Goal: Communication & Community: Share content

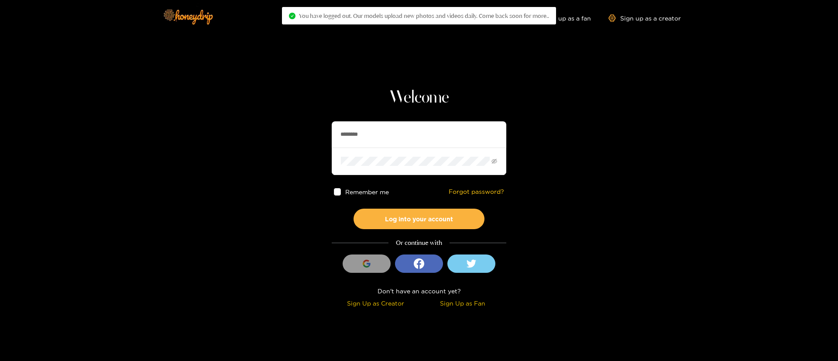
click at [371, 138] on input "********" at bounding box center [419, 134] width 175 height 26
paste input "text"
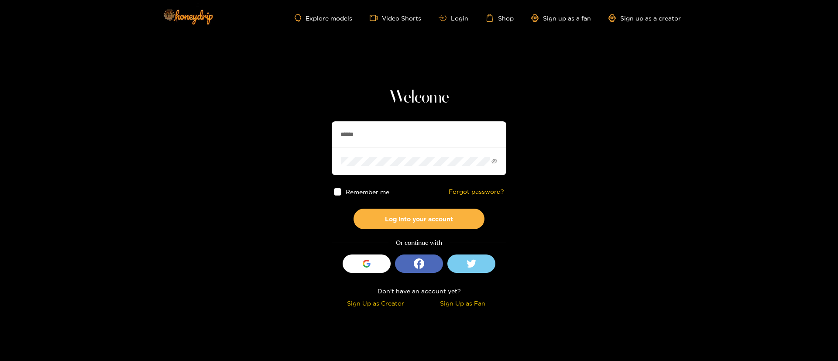
click at [366, 131] on input "******" at bounding box center [419, 134] width 175 height 26
type input "******"
click at [422, 206] on div "Remember me Forgot password?" at bounding box center [419, 192] width 175 height 34
click at [416, 216] on button "Log into your account" at bounding box center [419, 219] width 131 height 21
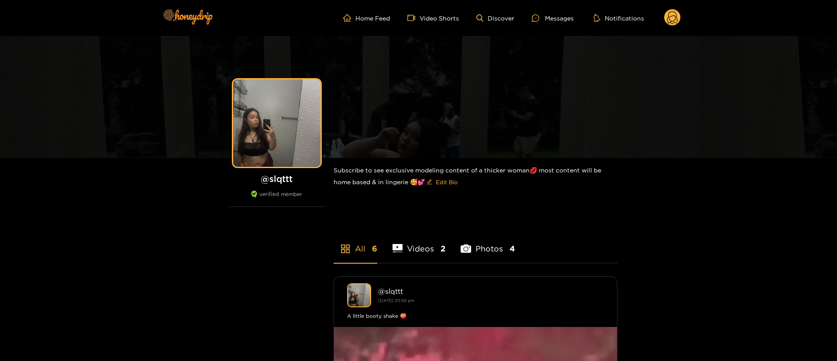
click at [549, 12] on ul "Home Feed Video Shorts Discover Messages Notifications" at bounding box center [511, 17] width 337 height 17
click at [548, 14] on div "Messages" at bounding box center [553, 18] width 42 height 10
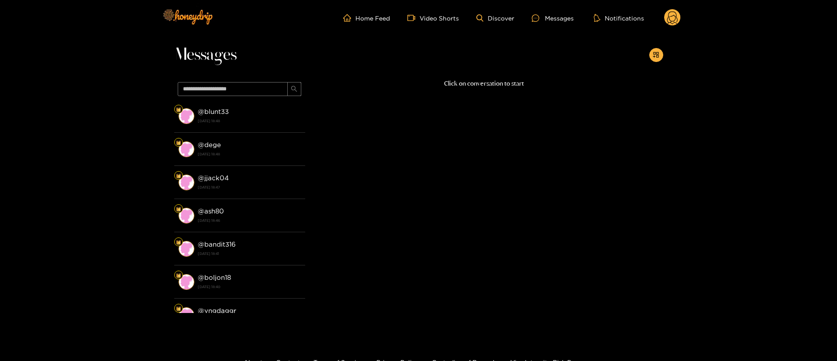
click at [668, 26] on icon at bounding box center [672, 17] width 17 height 17
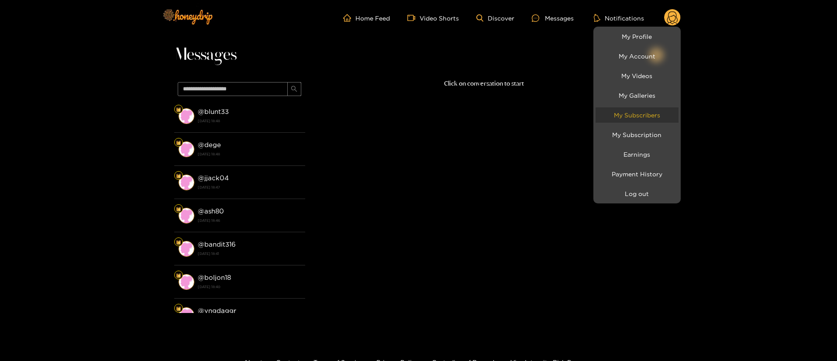
click at [642, 110] on link "My Subscribers" at bounding box center [636, 114] width 83 height 15
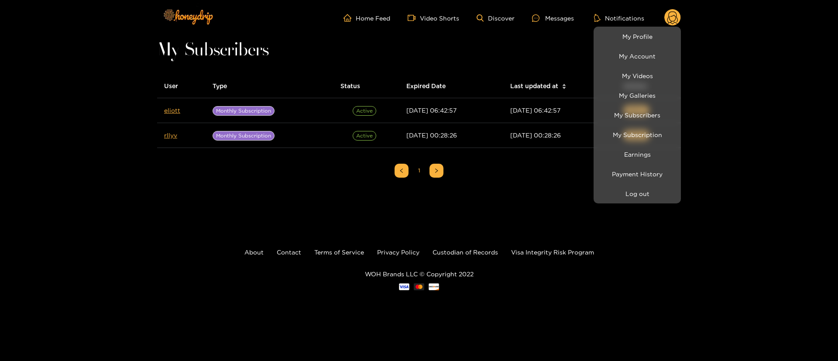
drag, startPoint x: 215, startPoint y: 183, endPoint x: 261, endPoint y: 170, distance: 47.4
click at [242, 179] on div at bounding box center [419, 180] width 838 height 361
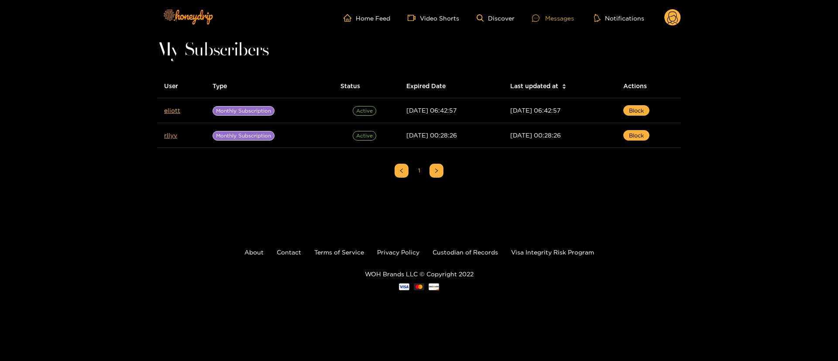
click at [539, 20] on icon at bounding box center [535, 17] width 7 height 7
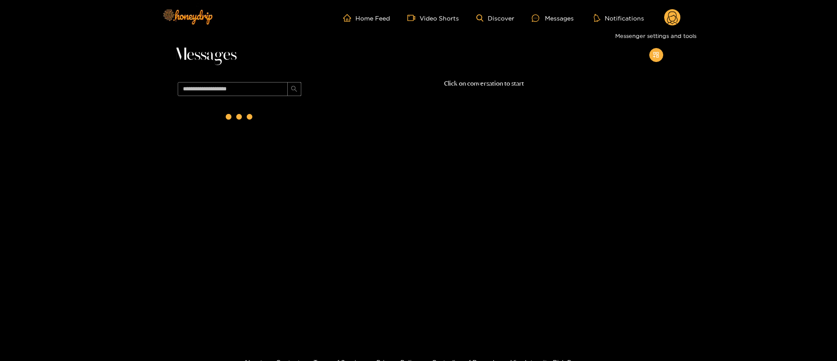
click at [657, 54] on icon "appstore-add" at bounding box center [656, 55] width 7 height 7
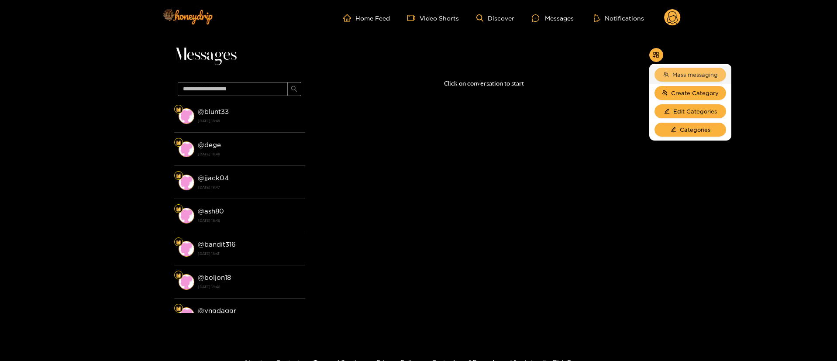
click at [682, 72] on span "Mass messaging" at bounding box center [694, 74] width 45 height 9
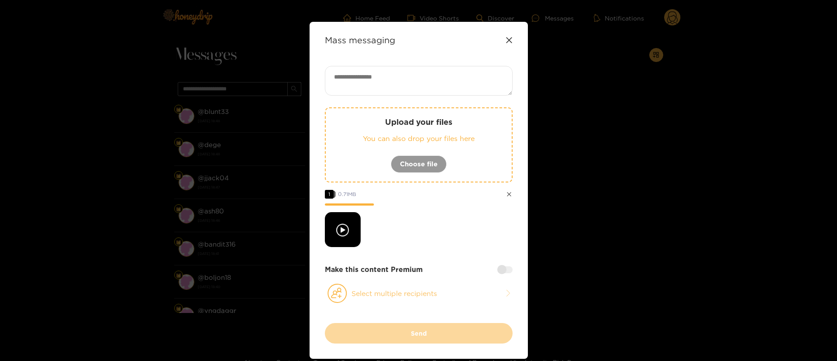
click at [440, 290] on button "Select multiple recipients" at bounding box center [419, 293] width 188 height 20
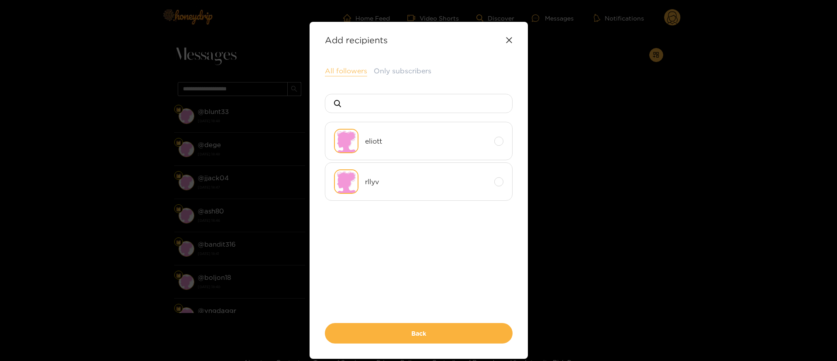
click at [340, 74] on button "All followers" at bounding box center [346, 71] width 42 height 10
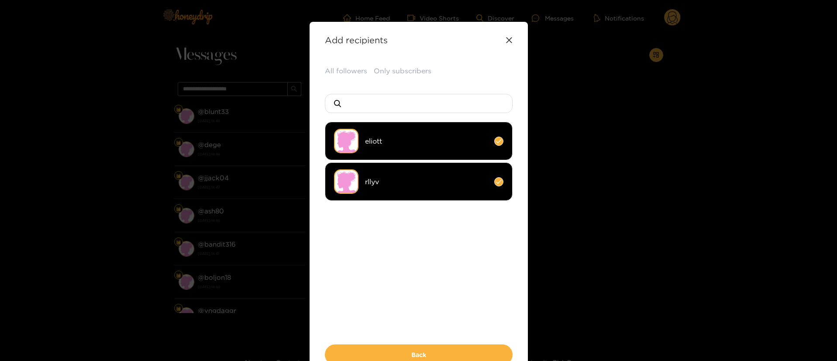
click at [450, 267] on ul "eliott rllyv" at bounding box center [419, 209] width 188 height 175
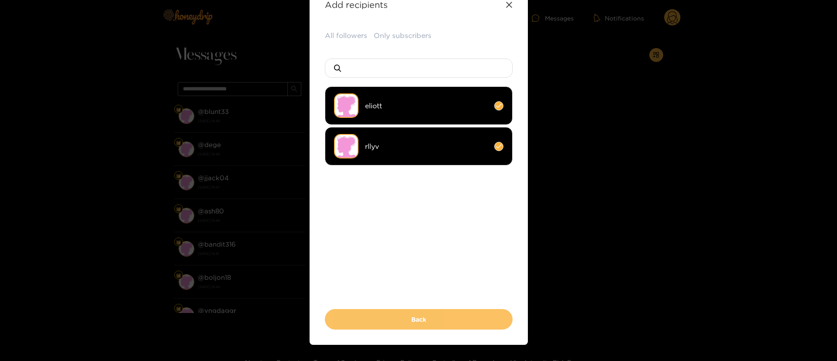
scroll to position [54, 0]
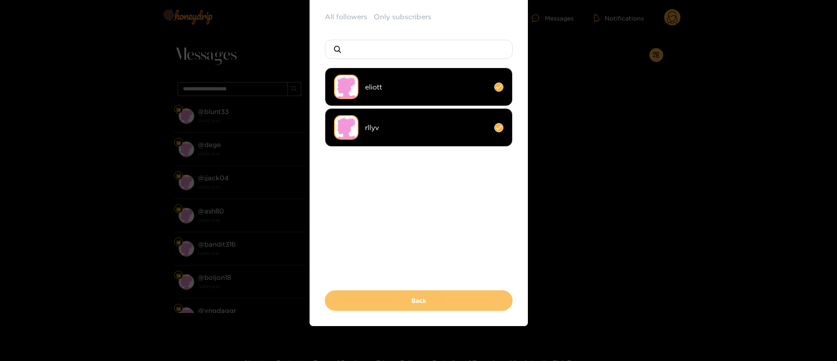
click at [438, 300] on button "Back" at bounding box center [419, 300] width 188 height 21
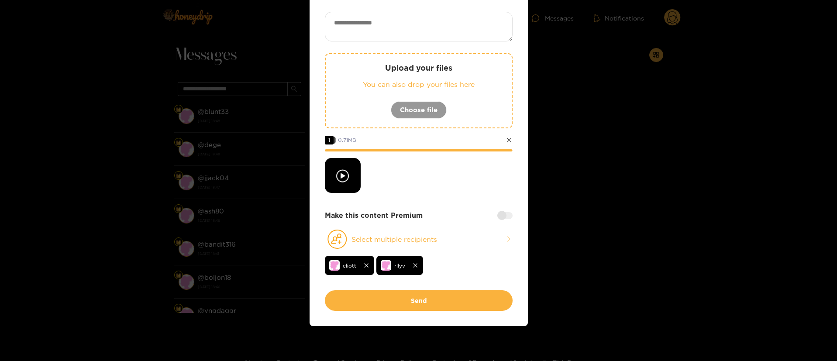
click at [512, 217] on div "Mass messaging Upload your files You can also drop your files here Choose file …" at bounding box center [418, 147] width 218 height 358
click at [504, 216] on div at bounding box center [504, 215] width 15 height 7
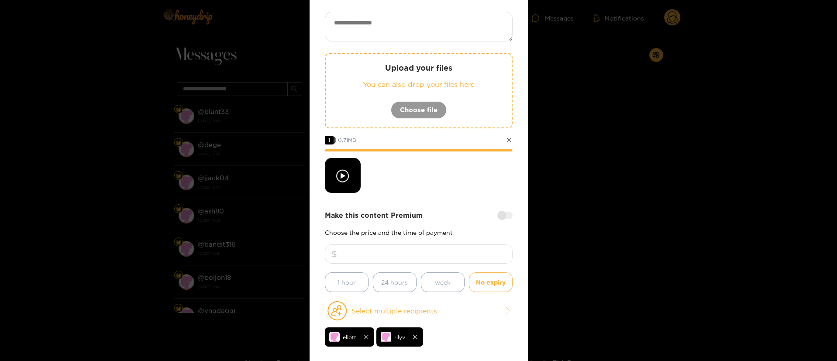
click at [441, 257] on input "number" at bounding box center [419, 253] width 188 height 19
click at [450, 23] on textarea at bounding box center [419, 27] width 188 height 30
paste textarea "**********"
type textarea "**********"
click at [432, 253] on input "number" at bounding box center [419, 253] width 188 height 19
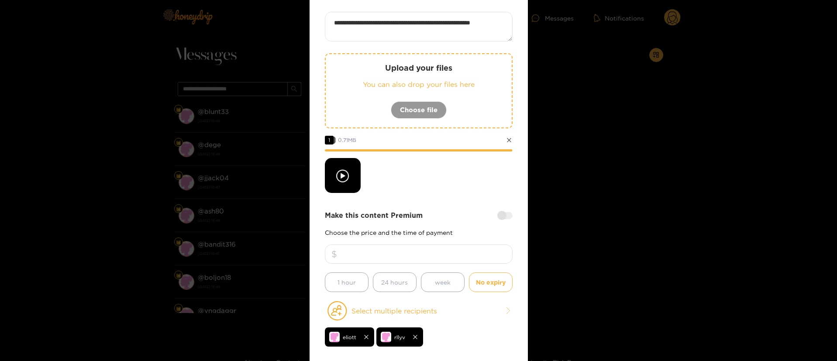
drag, startPoint x: 434, startPoint y: 249, endPoint x: 414, endPoint y: 260, distance: 22.9
click at [414, 260] on input "***" at bounding box center [419, 253] width 188 height 19
type input "**"
click at [451, 174] on div at bounding box center [419, 175] width 188 height 35
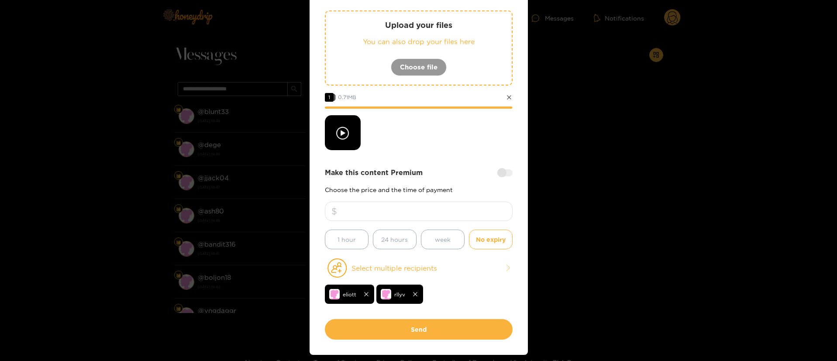
scroll to position [126, 0]
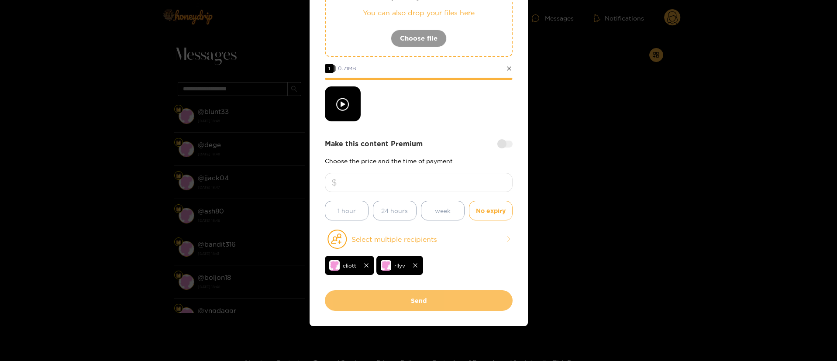
click at [425, 296] on button "Send" at bounding box center [419, 300] width 188 height 21
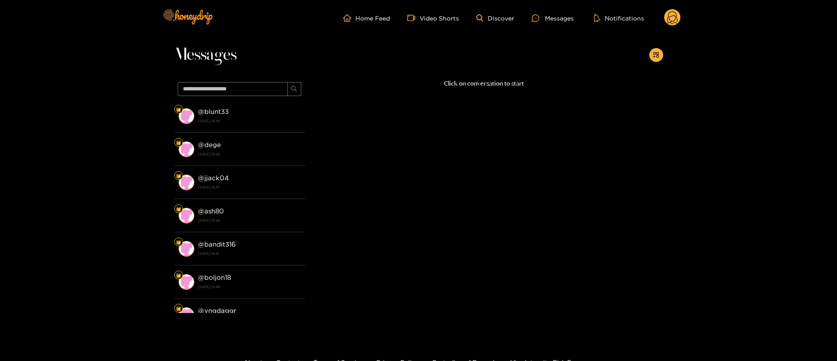
scroll to position [53, 0]
click at [681, 18] on header "Home Feed Video Shorts Discover Messages Notifications 0 videos discover messag…" at bounding box center [418, 18] width 837 height 36
click at [667, 19] on circle at bounding box center [672, 17] width 17 height 17
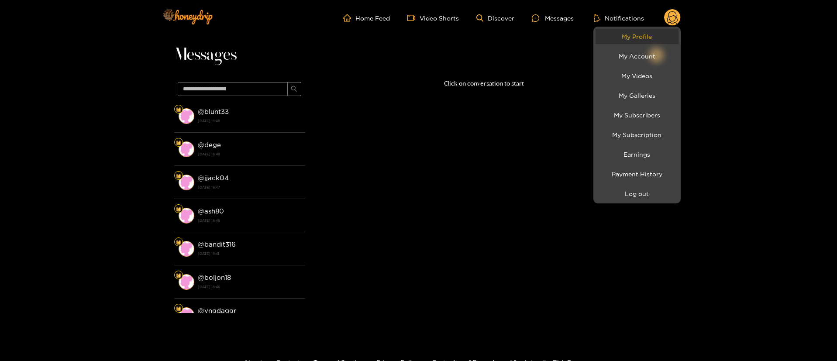
click at [617, 42] on link "My Profile" at bounding box center [636, 36] width 83 height 15
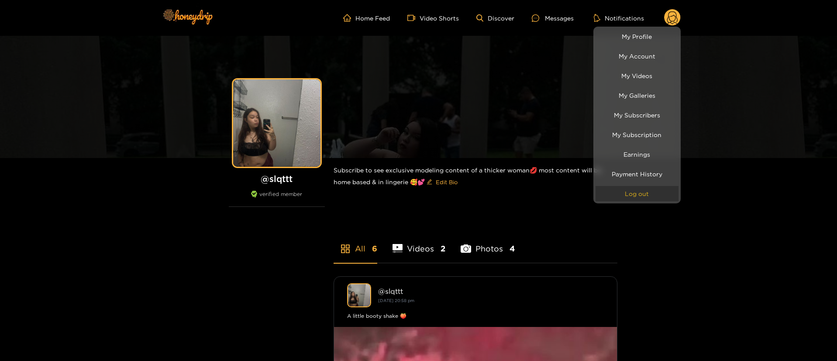
click at [652, 198] on button "Log out" at bounding box center [636, 193] width 83 height 15
